Goal: Task Accomplishment & Management: Manage account settings

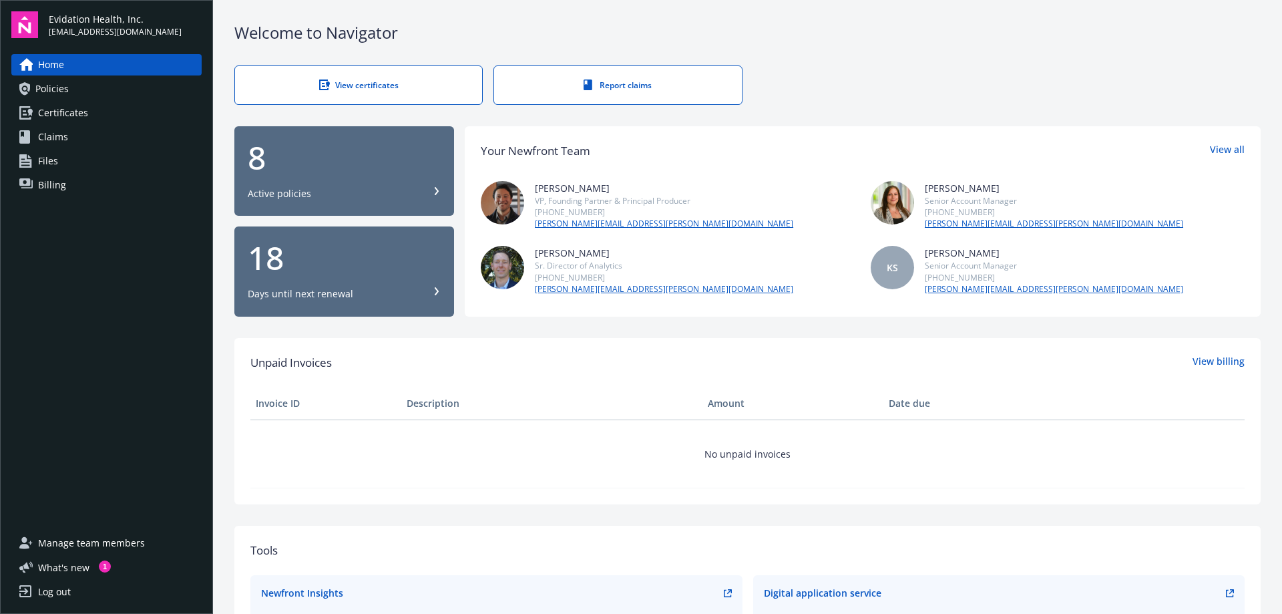
drag, startPoint x: 1198, startPoint y: 0, endPoint x: 959, endPoint y: 57, distance: 245.0
click at [959, 57] on div "Welcome to Navigator View certificates Report claims 8 Active policies 18 Days …" at bounding box center [747, 478] width 1069 height 957
click at [67, 584] on div "Log out" at bounding box center [54, 591] width 33 height 21
click at [46, 586] on div "Log out" at bounding box center [54, 591] width 33 height 21
